Goal: Transaction & Acquisition: Purchase product/service

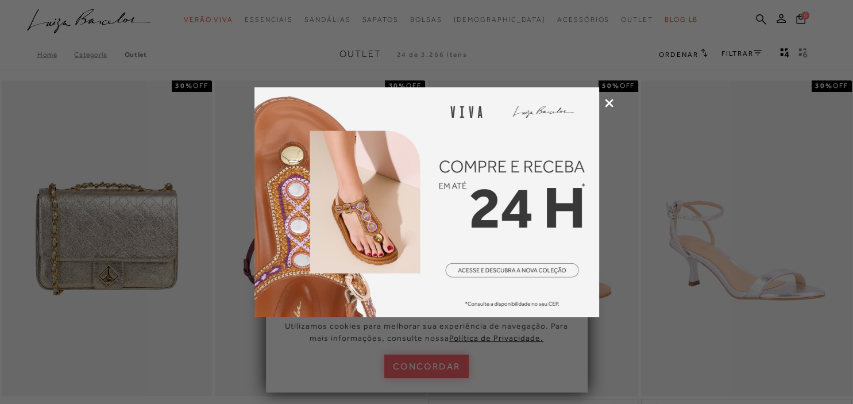
click at [612, 105] on icon at bounding box center [609, 103] width 9 height 9
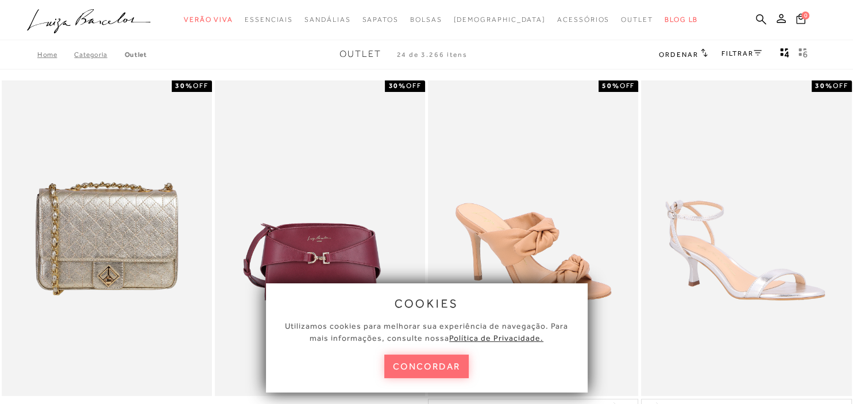
click at [431, 365] on button "concordar" at bounding box center [426, 366] width 85 height 24
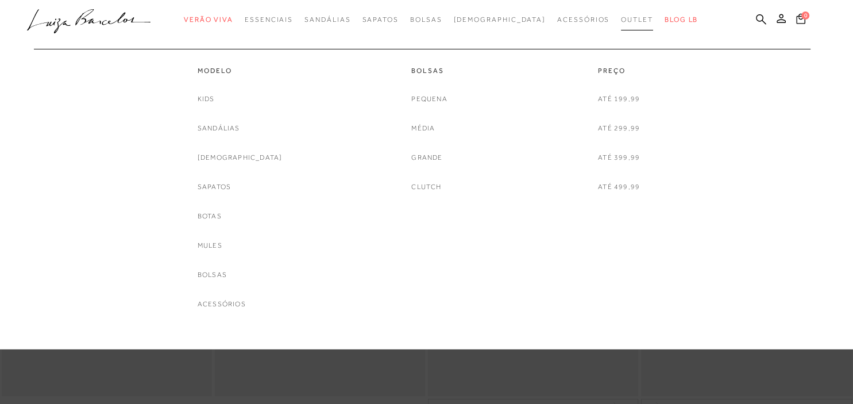
click at [621, 24] on span "Outlet" at bounding box center [637, 20] width 32 height 8
click at [222, 218] on link "Botas" at bounding box center [210, 216] width 24 height 12
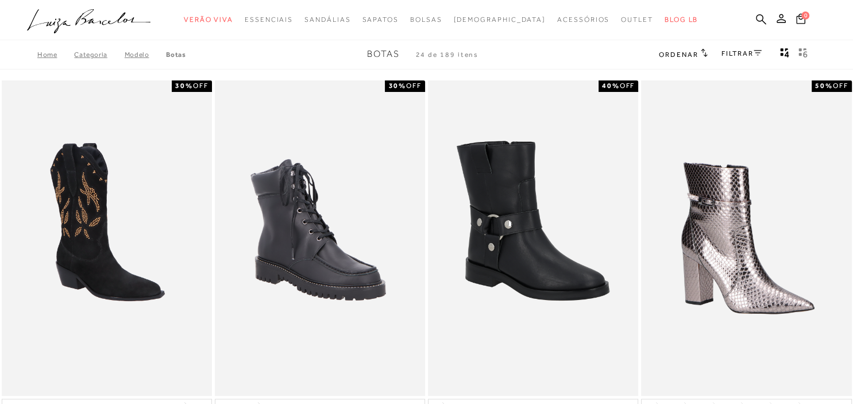
click at [704, 56] on icon at bounding box center [704, 53] width 6 height 8
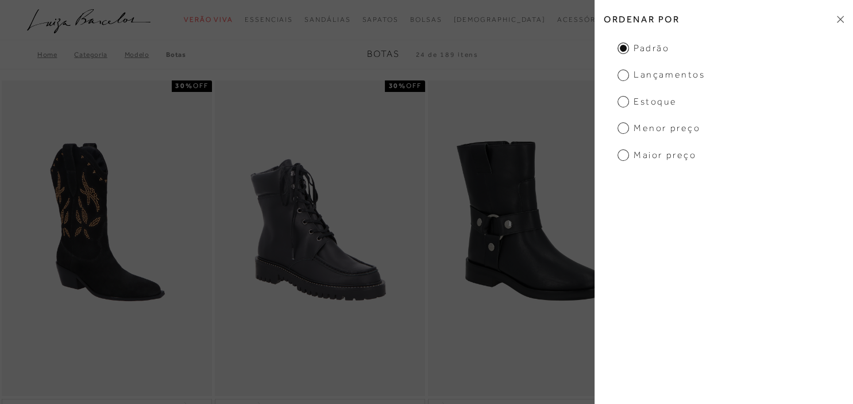
click at [623, 130] on span "Menor preço" at bounding box center [659, 128] width 83 height 13
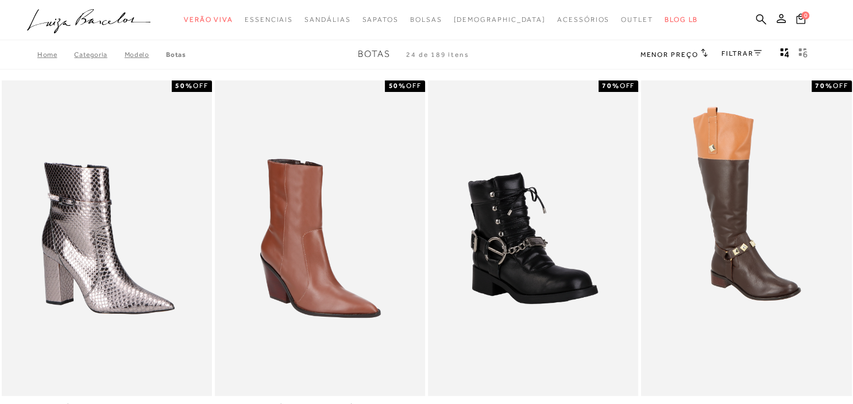
click at [724, 53] on link "FILTRAR" at bounding box center [742, 53] width 40 height 8
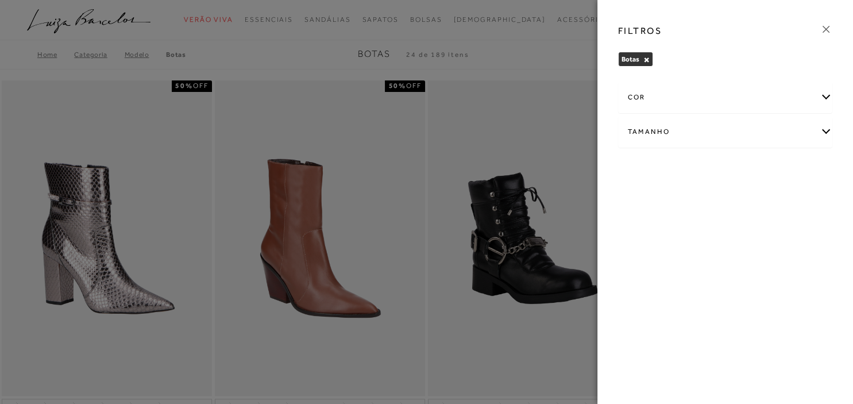
click at [673, 95] on div "cor" at bounding box center [726, 97] width 214 height 30
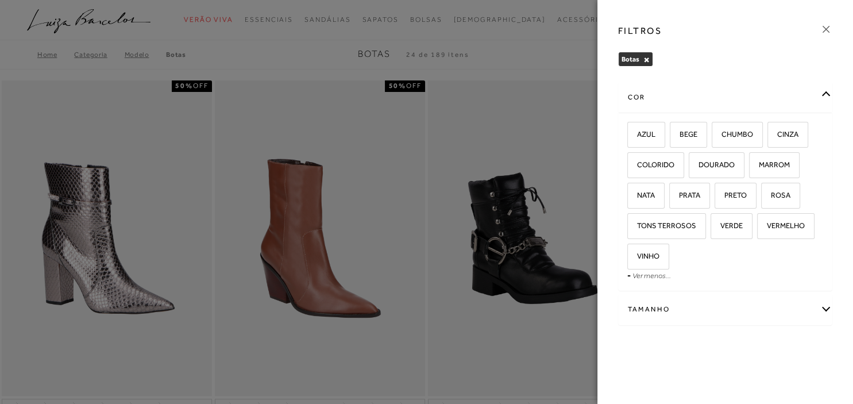
click at [719, 376] on div "FILTROS [GEOGRAPHIC_DATA] × Limpar todos os refinamentos cor AZUL BEGE CHUMBO C…" at bounding box center [725, 202] width 256 height 404
click at [645, 60] on button "×" at bounding box center [646, 60] width 6 height 8
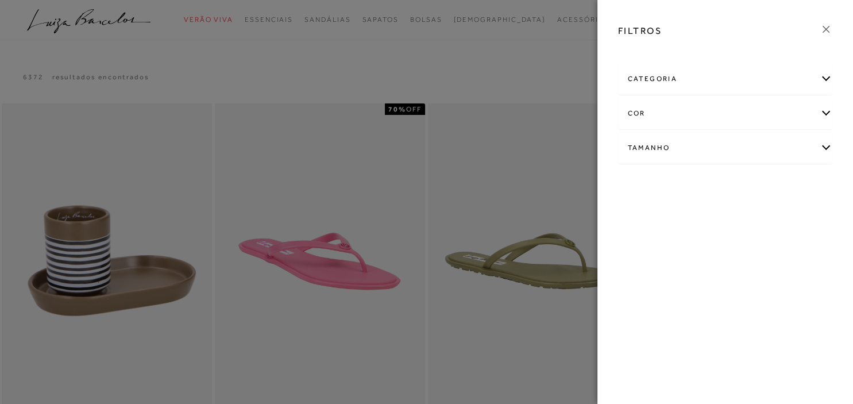
click at [682, 157] on div "Tamanho" at bounding box center [726, 148] width 214 height 30
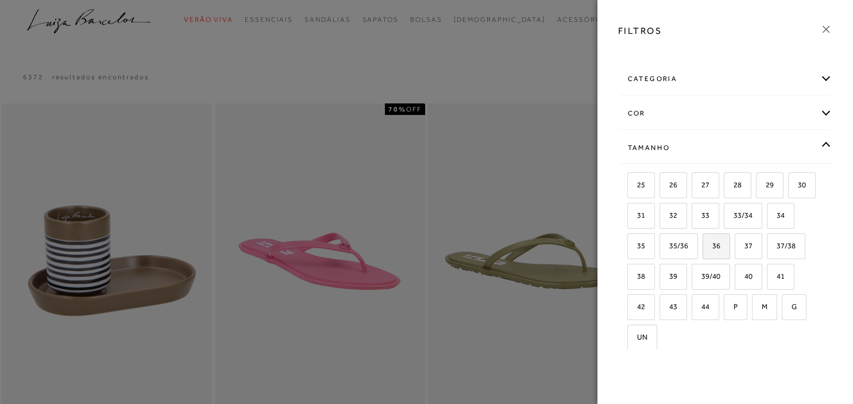
click at [715, 241] on span "36" at bounding box center [712, 245] width 17 height 9
click at [712, 242] on input "36" at bounding box center [706, 247] width 11 height 11
checkbox input "true"
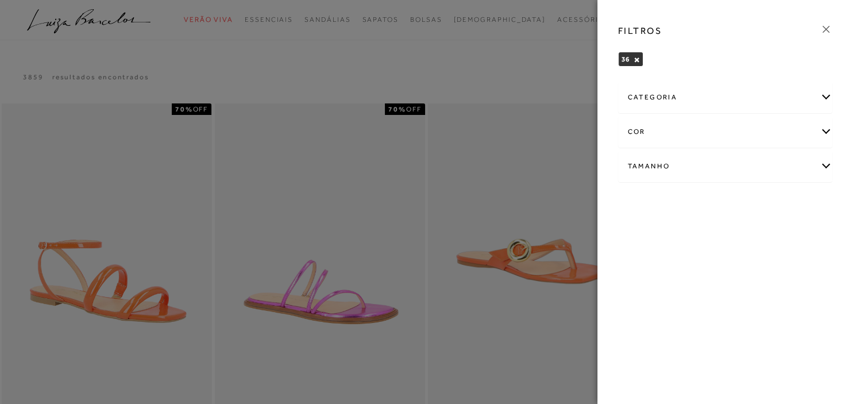
click at [739, 359] on div "FILTROS 36 × Limpar todos os refinamentos categoria Bolsas Casual" at bounding box center [725, 202] width 256 height 404
click at [460, 307] on div at bounding box center [426, 202] width 853 height 404
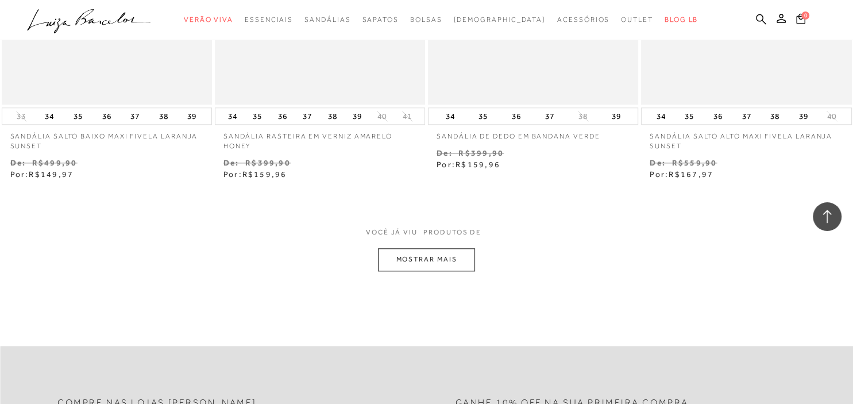
scroll to position [1108, 0]
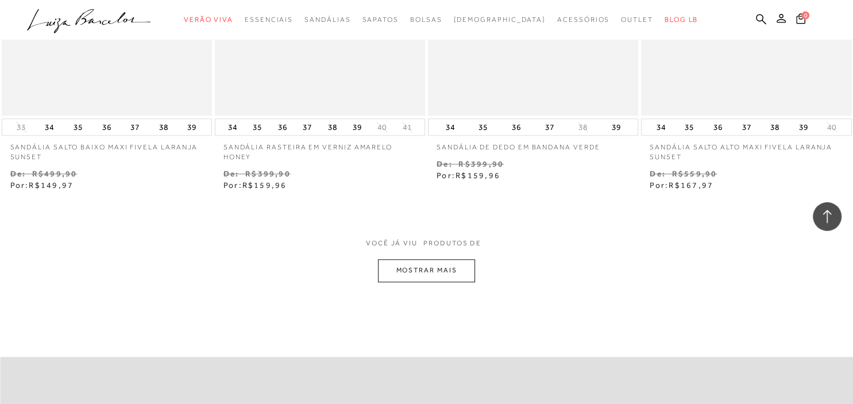
click at [452, 271] on button "MOSTRAR MAIS" at bounding box center [426, 270] width 97 height 22
click at [436, 264] on button "MOSTRAR MAIS" at bounding box center [426, 270] width 97 height 22
click at [390, 267] on button "MOSTRAR MAIS" at bounding box center [426, 270] width 97 height 22
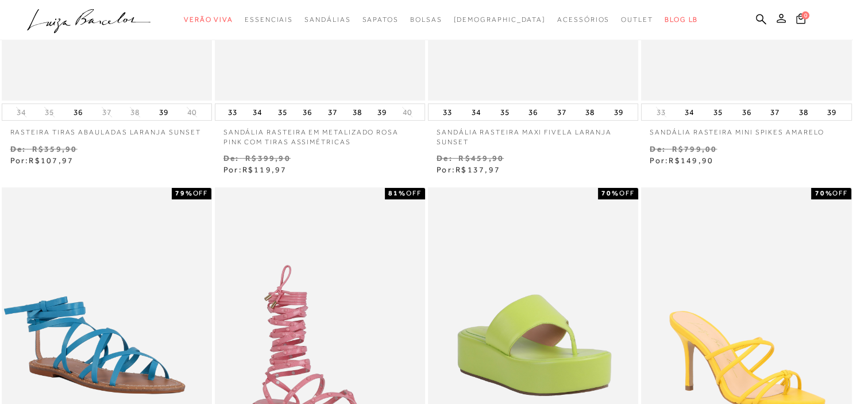
scroll to position [0, 0]
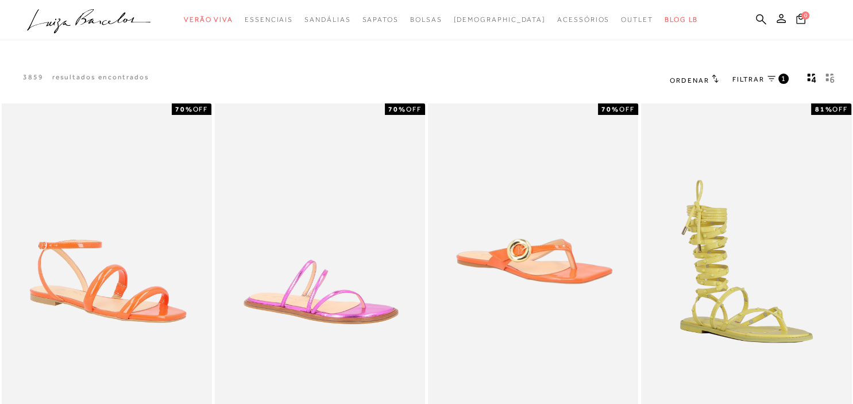
click at [782, 80] on span "1" at bounding box center [783, 79] width 5 height 10
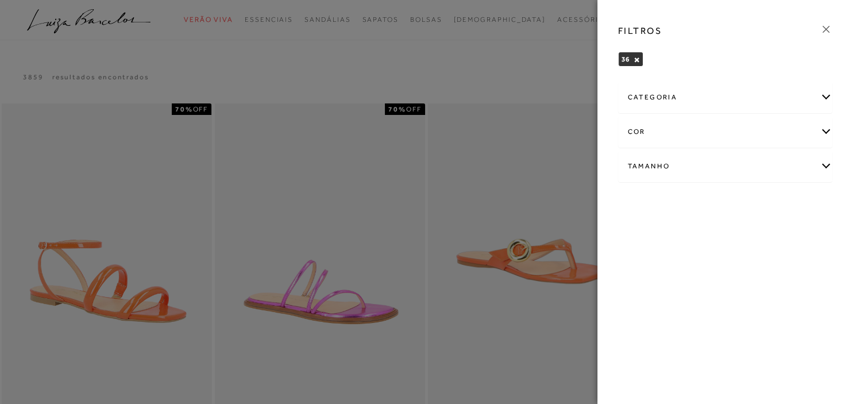
click at [708, 106] on div "categoria" at bounding box center [726, 97] width 214 height 30
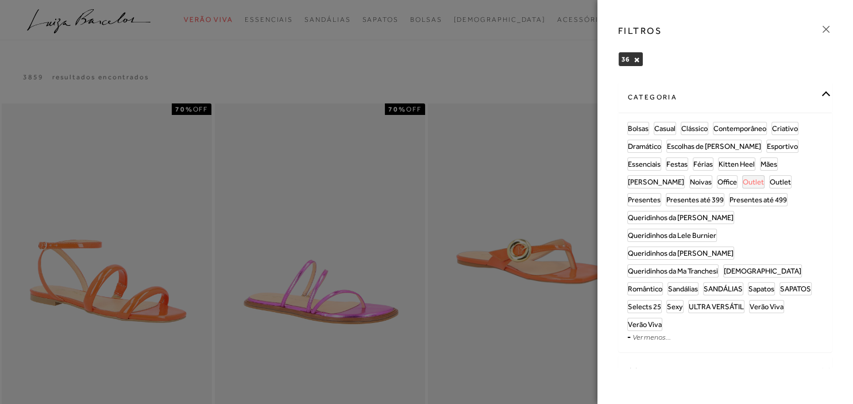
click at [743, 183] on span "Outlet" at bounding box center [753, 182] width 21 height 9
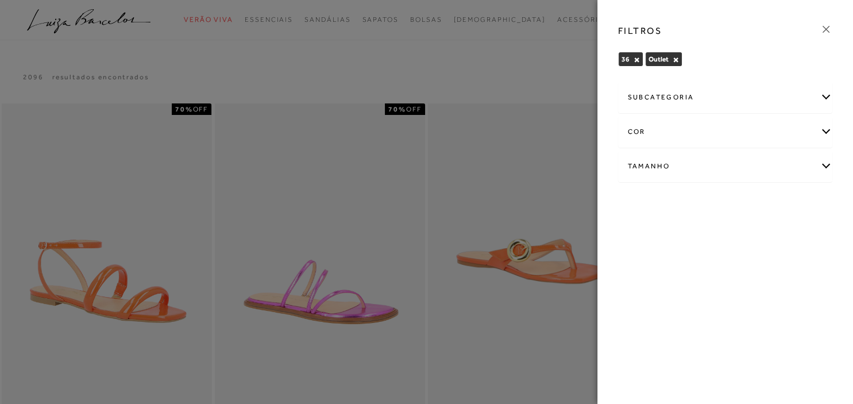
click at [522, 186] on div at bounding box center [426, 202] width 853 height 404
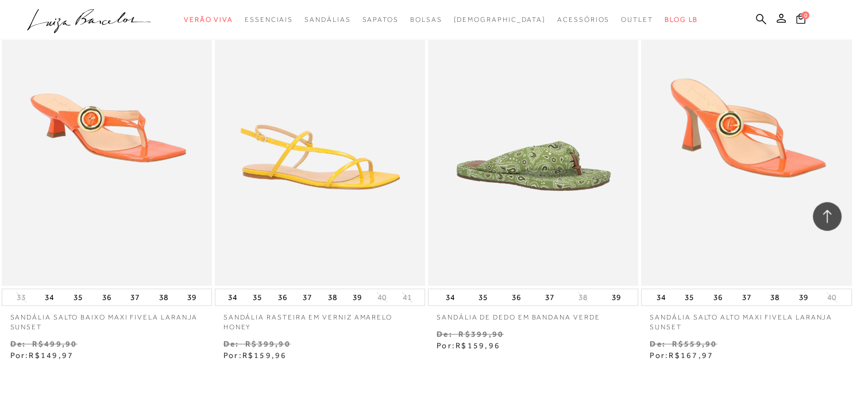
scroll to position [1093, 0]
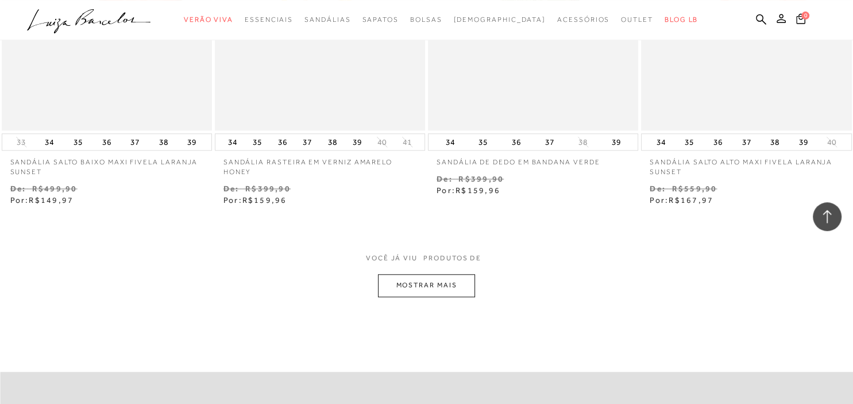
click at [449, 277] on button "MOSTRAR MAIS" at bounding box center [426, 285] width 97 height 22
